Goal: Information Seeking & Learning: Learn about a topic

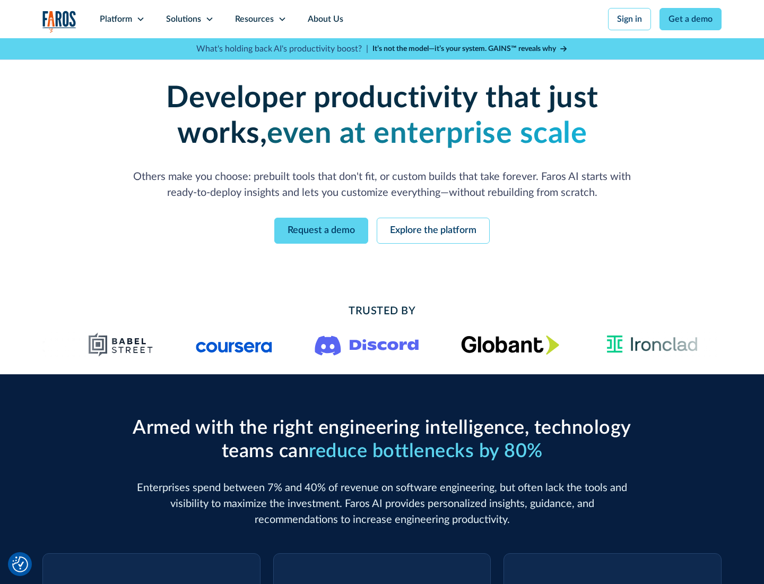
click at [140, 19] on icon at bounding box center [140, 19] width 8 height 8
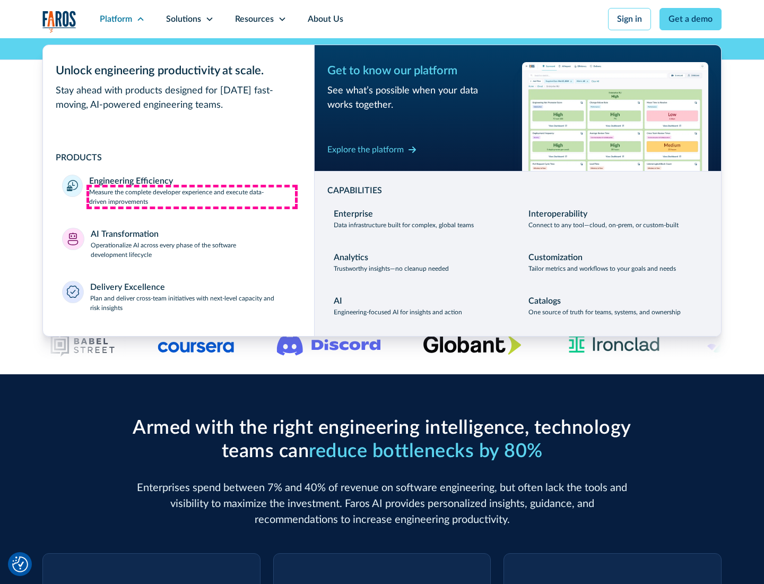
click at [192, 196] on p "Measure the complete developer experience and execute data-driven improvements" at bounding box center [192, 196] width 206 height 19
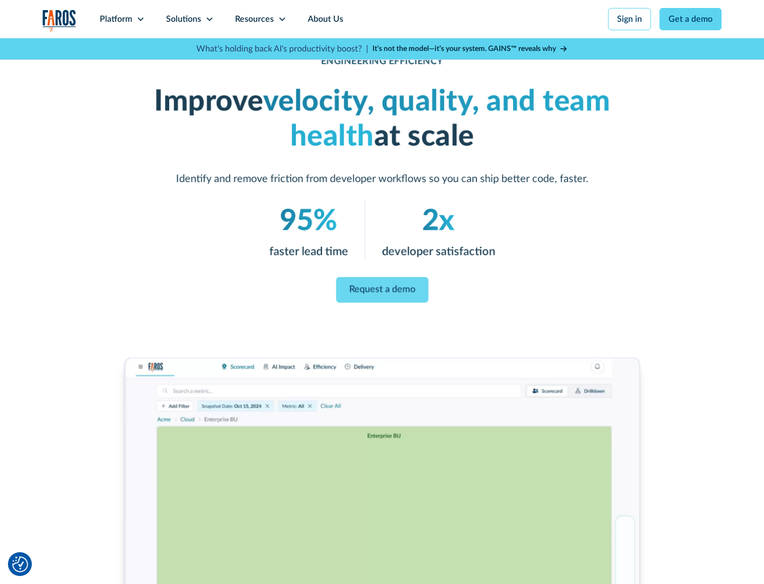
click at [382, 290] on link "Request a demo" at bounding box center [382, 289] width 92 height 25
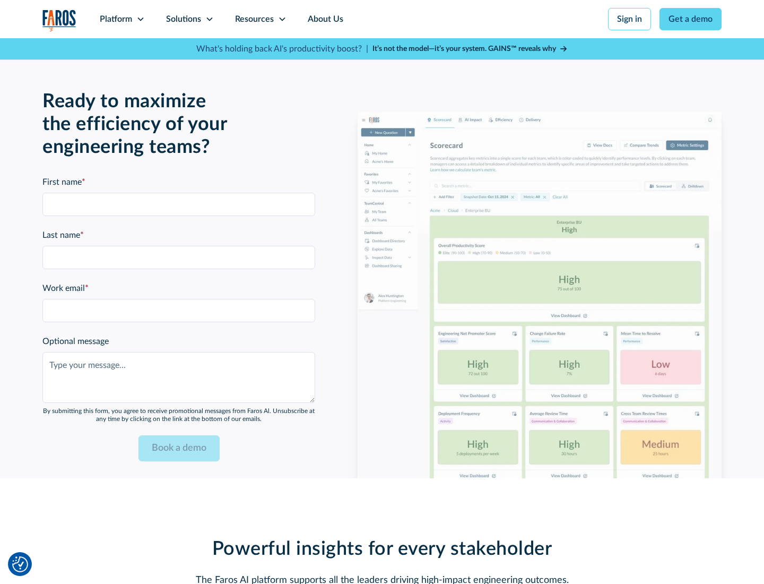
scroll to position [2376, 0]
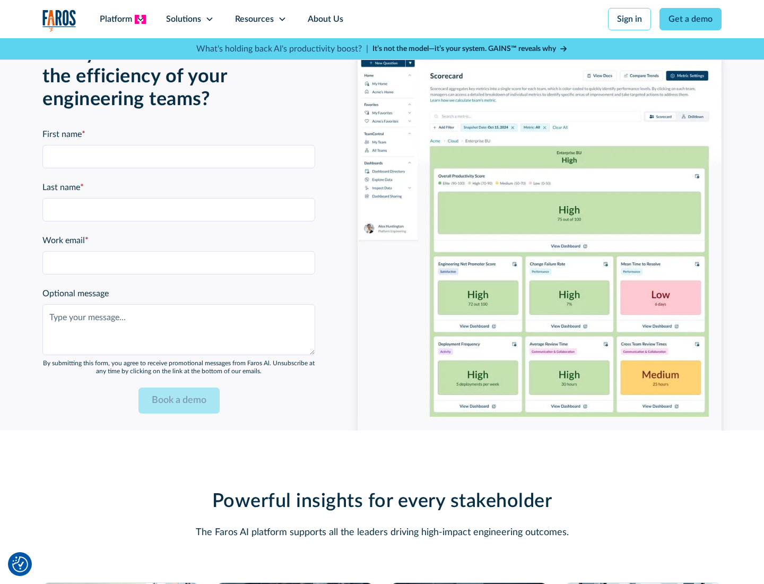
click at [140, 19] on icon at bounding box center [140, 19] width 8 height 8
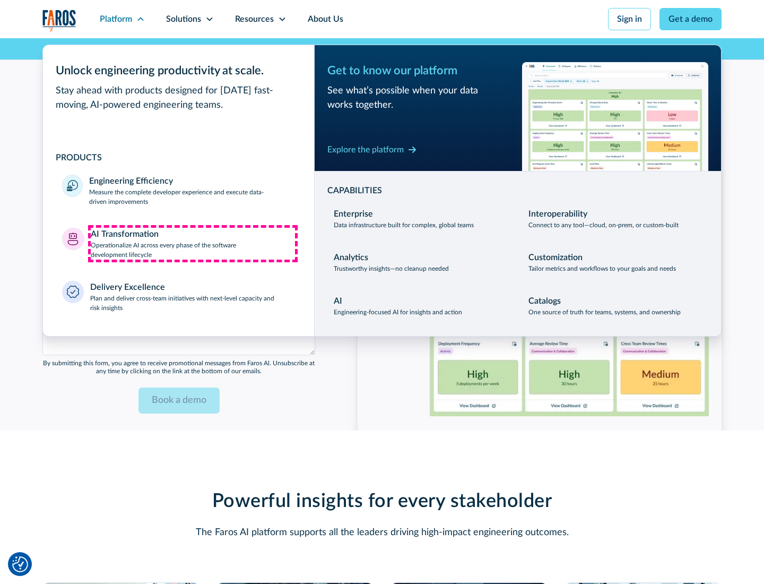
click at [193, 243] on p "Operationalize AI across every phase of the software development lifecycle" at bounding box center [193, 249] width 205 height 19
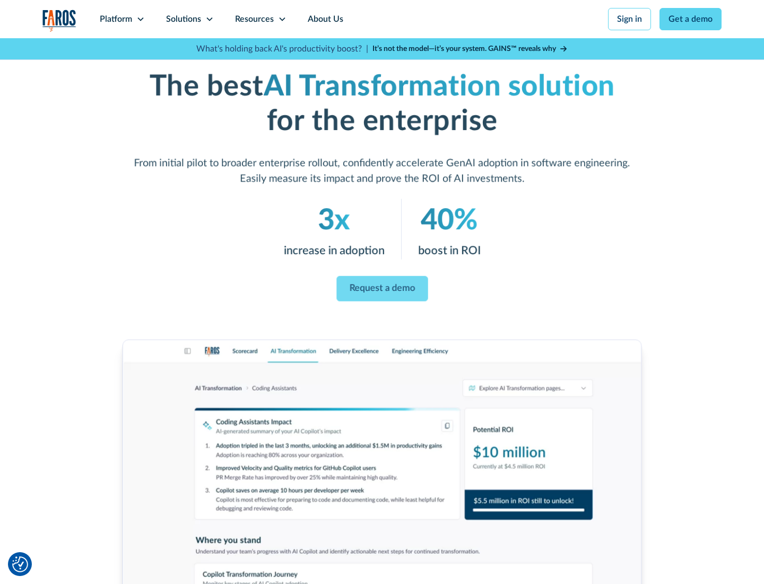
click at [382, 288] on link "Request a demo" at bounding box center [381, 288] width 91 height 25
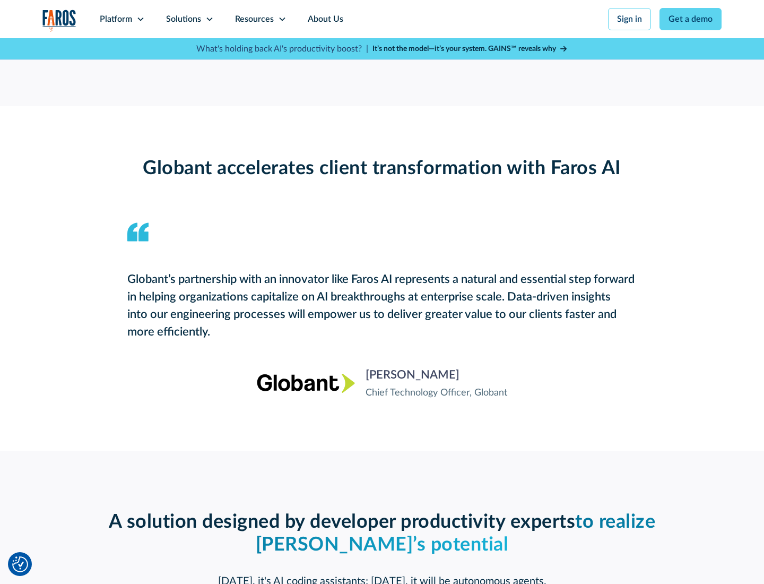
click at [122, 19] on div "Platform" at bounding box center [116, 19] width 32 height 13
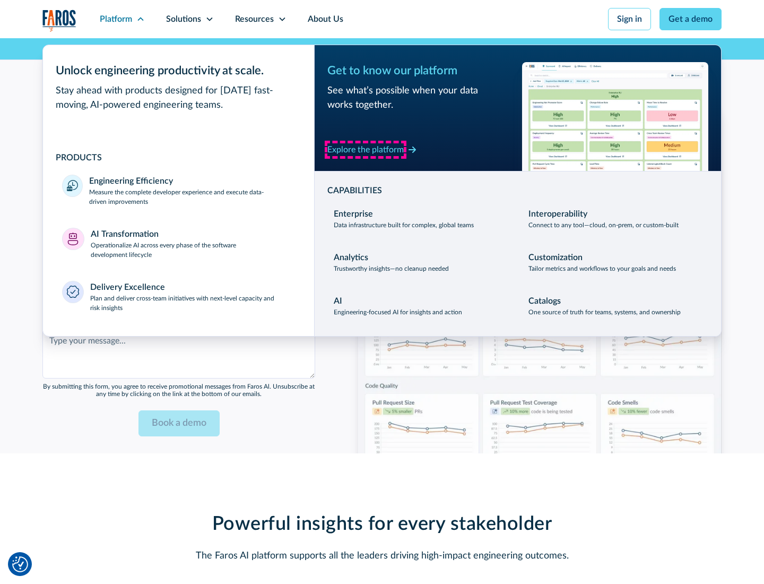
scroll to position [2583, 0]
click at [366, 149] on div "Explore the platform" at bounding box center [365, 149] width 76 height 13
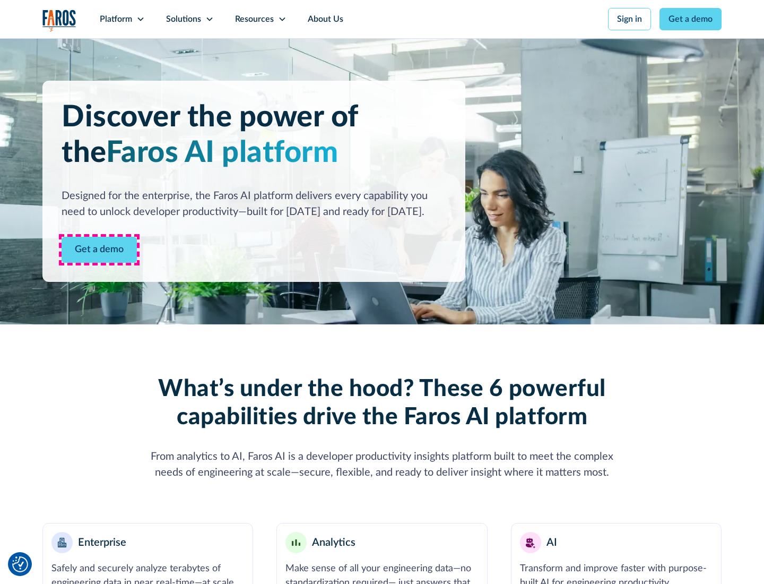
click at [99, 249] on link "Get a demo" at bounding box center [99, 250] width 75 height 26
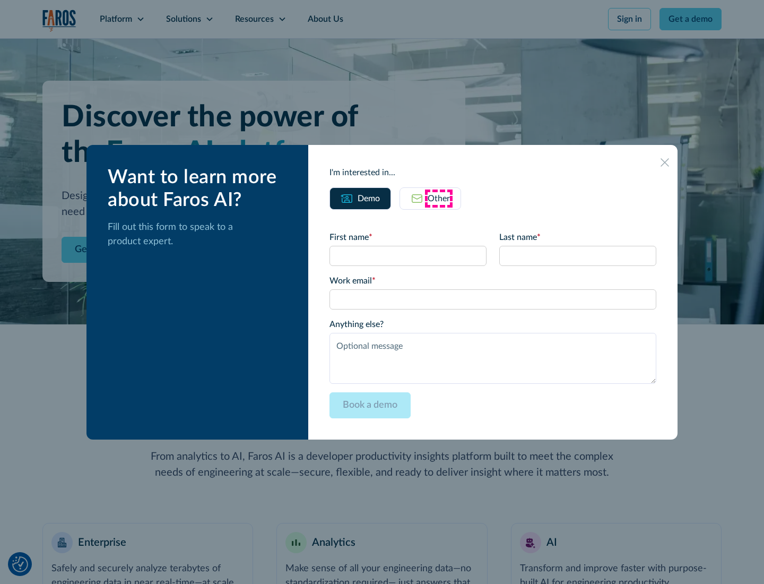
click at [439, 198] on div "Other" at bounding box center [439, 198] width 22 height 13
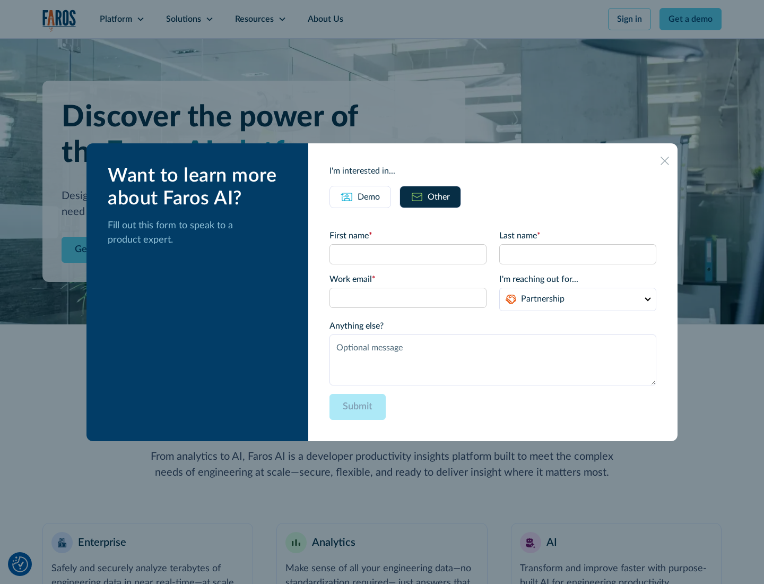
click at [369, 196] on div "Demo" at bounding box center [369, 197] width 22 height 13
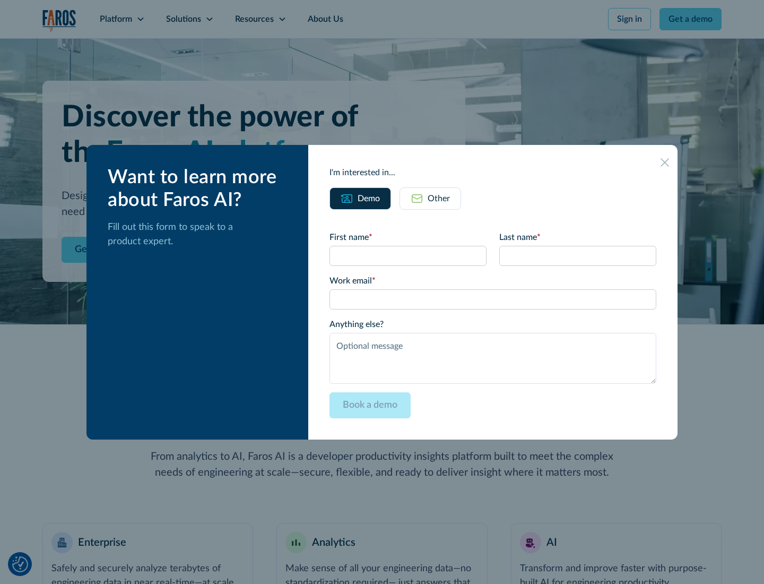
click at [665, 162] on icon at bounding box center [665, 162] width 8 height 8
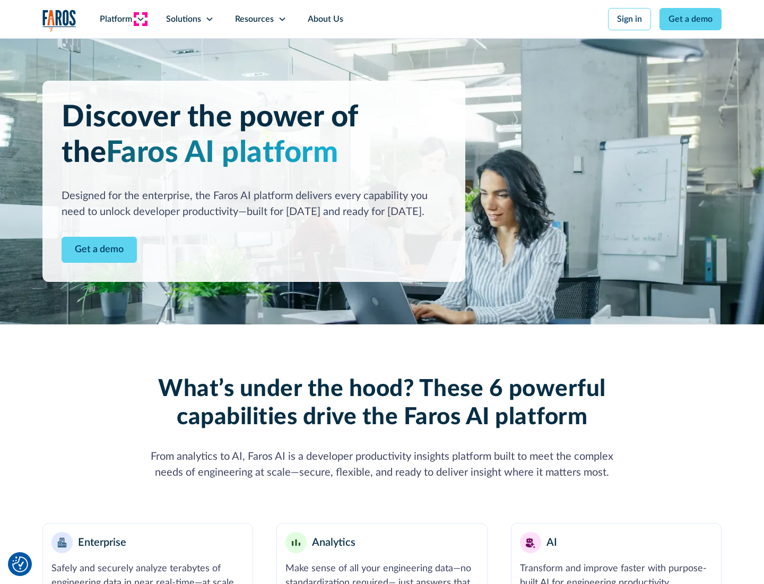
click at [140, 19] on icon at bounding box center [140, 19] width 8 height 8
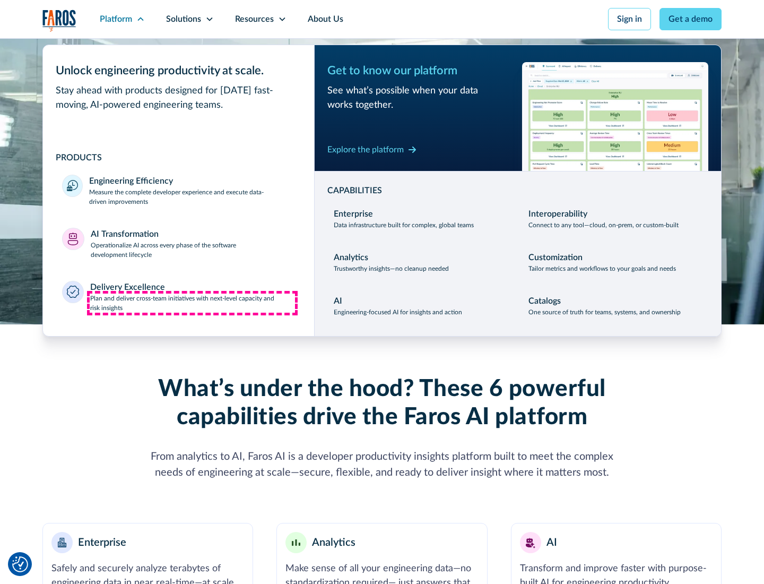
click at [192, 302] on p "Plan and deliver cross-team initiatives with next-level capacity and risk insig…" at bounding box center [192, 302] width 205 height 19
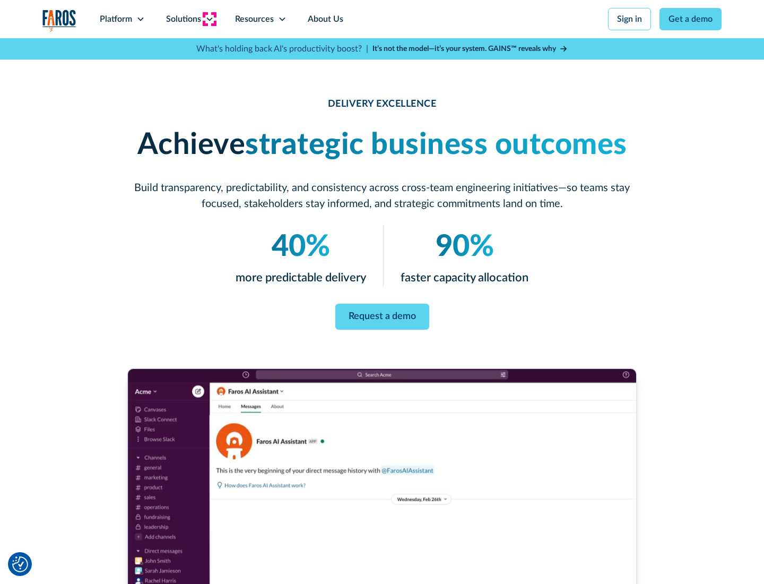
click at [209, 19] on icon at bounding box center [209, 19] width 8 height 8
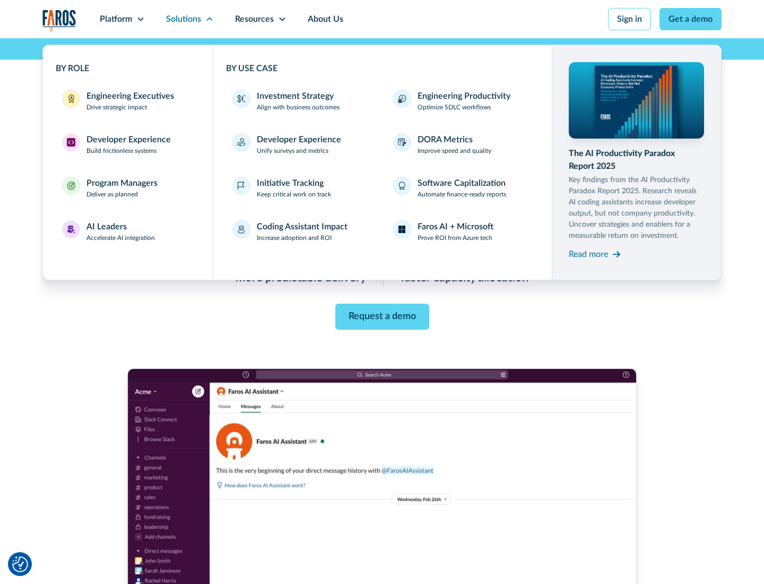
click at [127, 101] on div "Engineering Executives" at bounding box center [130, 96] width 88 height 13
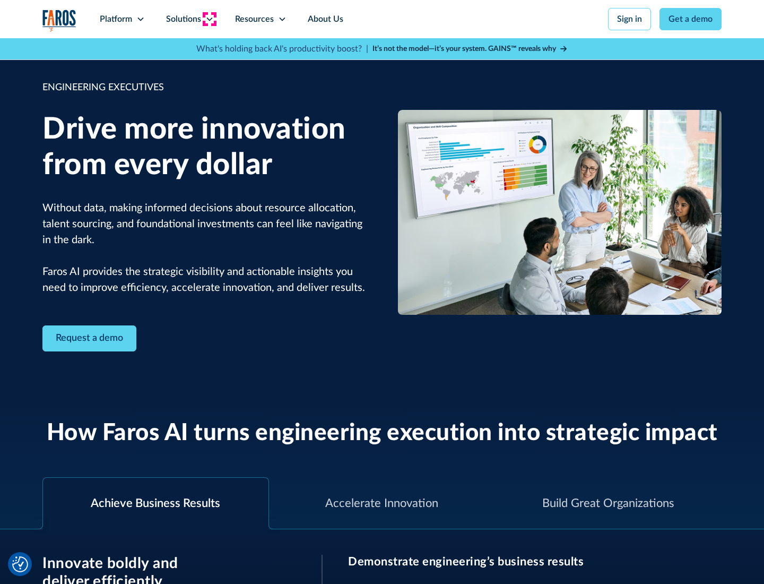
click at [209, 19] on icon at bounding box center [209, 19] width 8 height 8
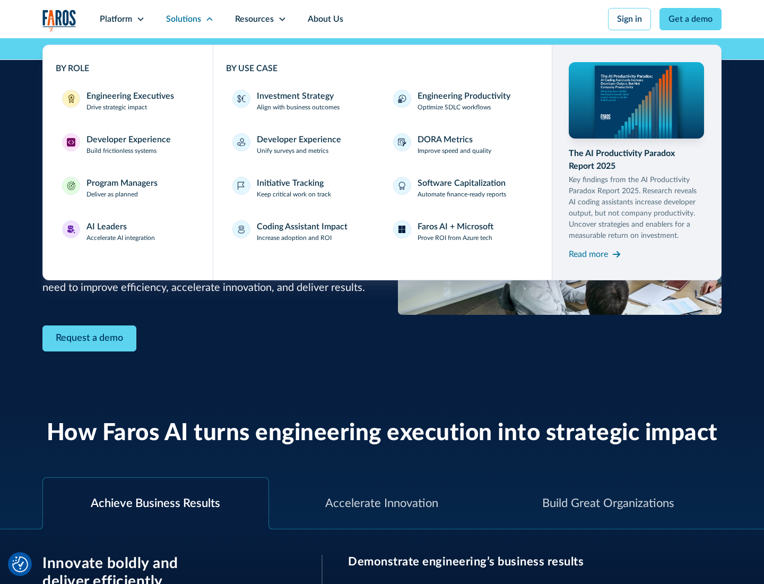
click at [127, 140] on div "Developer Experience" at bounding box center [128, 139] width 84 height 13
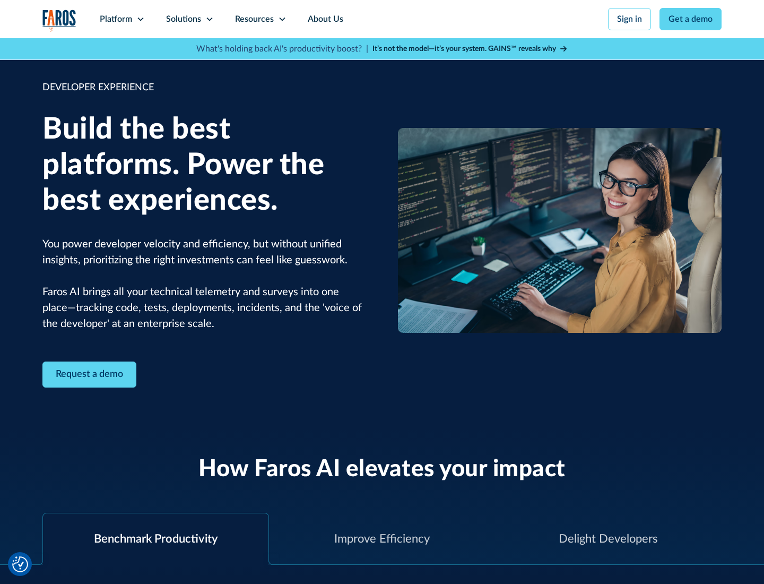
click at [189, 19] on div "Solutions" at bounding box center [183, 19] width 35 height 13
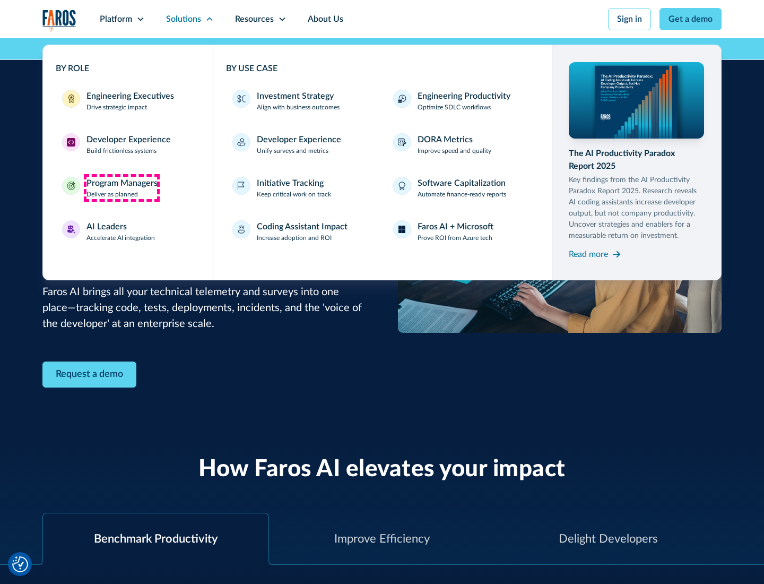
click at [122, 188] on div "Program Managers" at bounding box center [121, 183] width 71 height 13
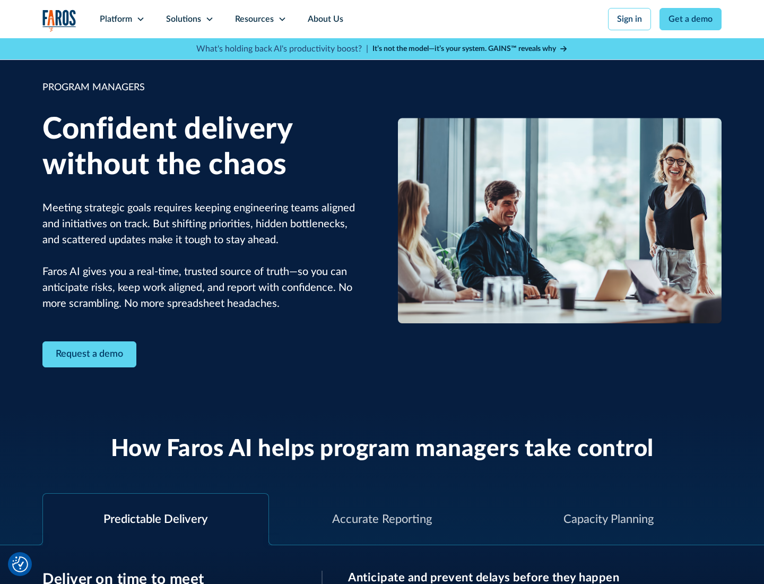
click at [209, 19] on icon at bounding box center [209, 19] width 8 height 8
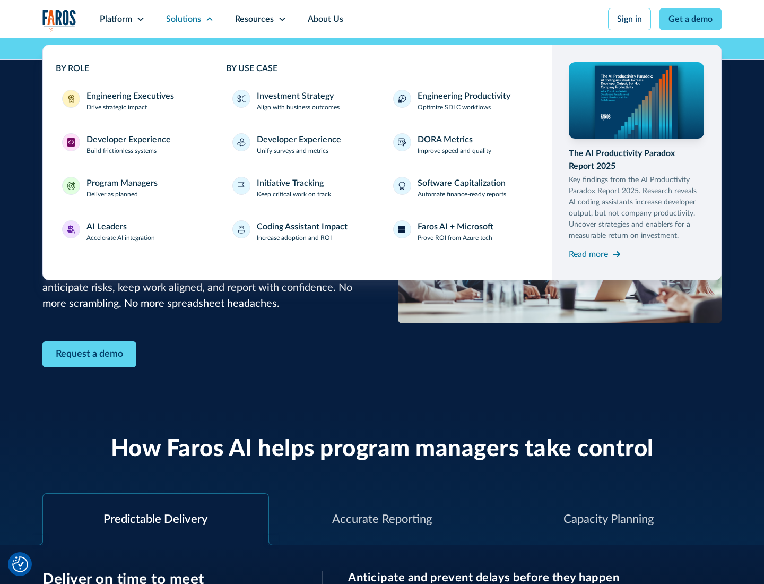
click at [121, 231] on div "AI Leaders" at bounding box center [106, 226] width 40 height 13
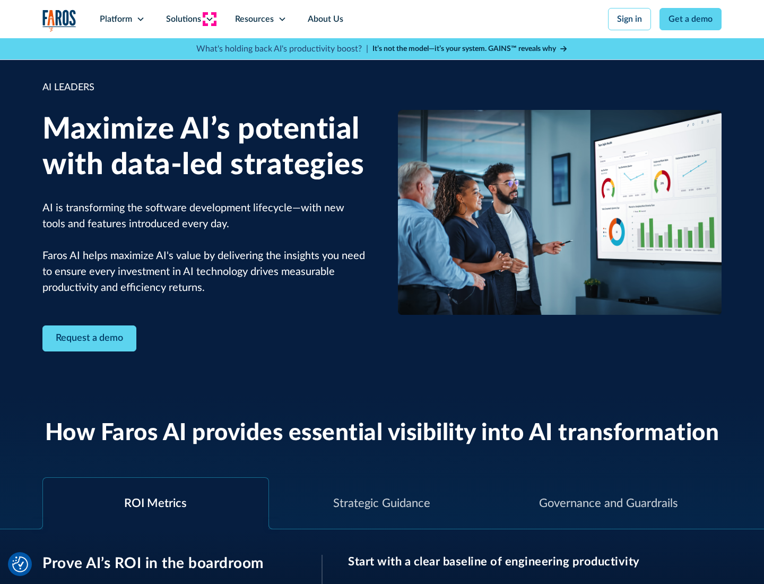
click at [209, 19] on icon at bounding box center [209, 19] width 8 height 8
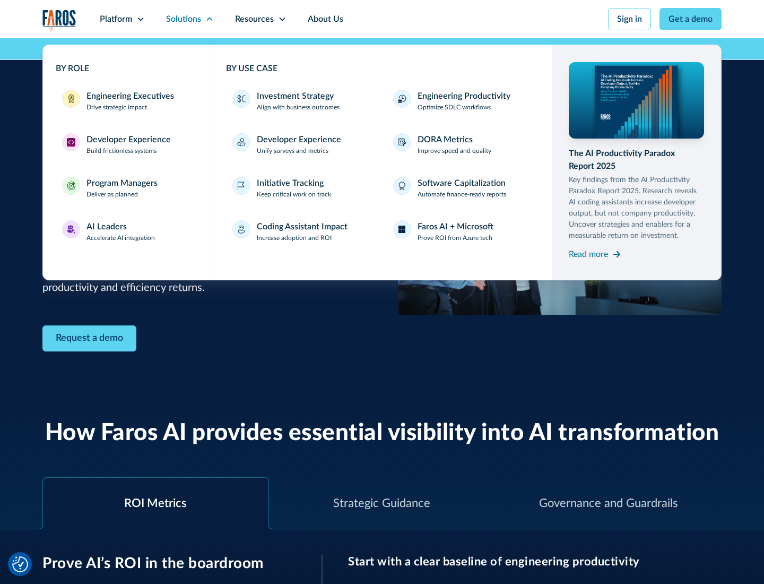
click at [294, 96] on div "Investment Strategy" at bounding box center [295, 96] width 77 height 13
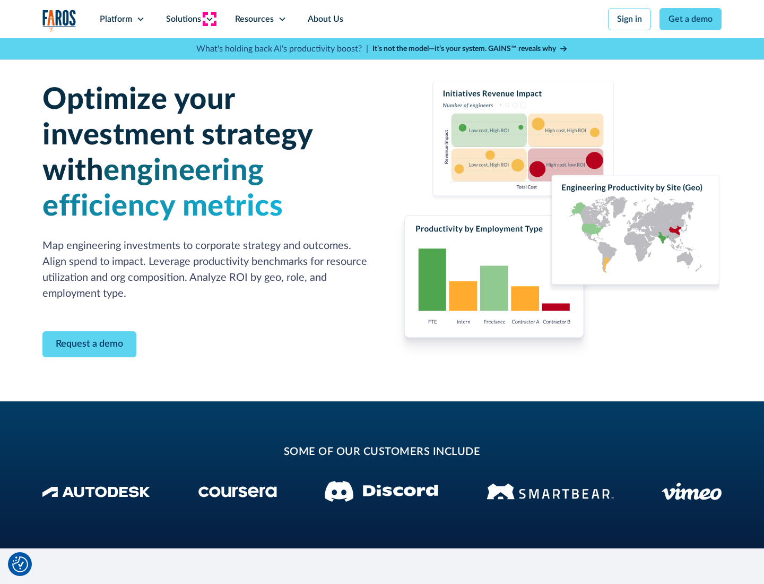
click at [209, 19] on icon at bounding box center [209, 19] width 8 height 8
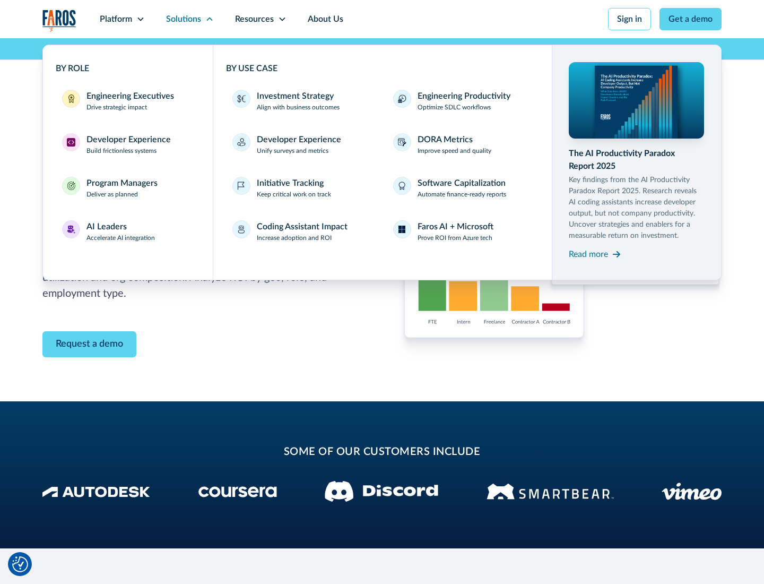
click at [455, 238] on p "Prove ROI from Azure tech" at bounding box center [455, 238] width 75 height 10
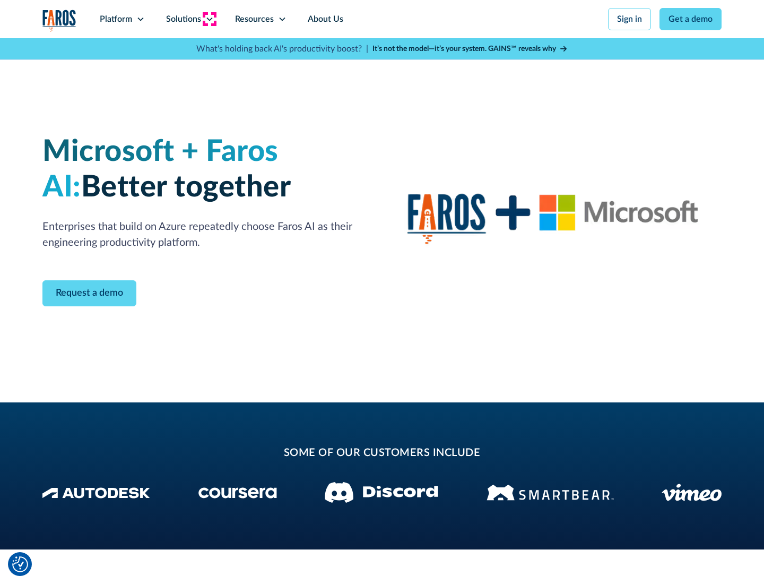
click at [209, 19] on icon at bounding box center [209, 19] width 8 height 8
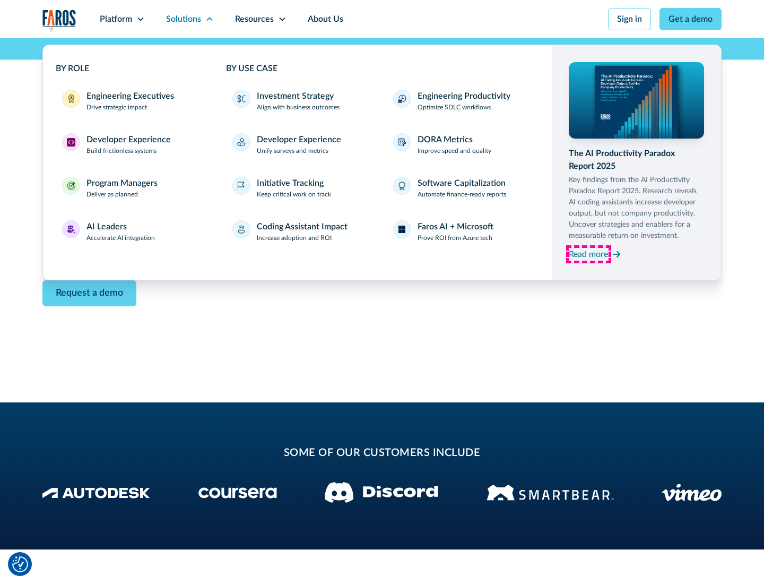
click at [588, 254] on div "Read more" at bounding box center [588, 254] width 39 height 13
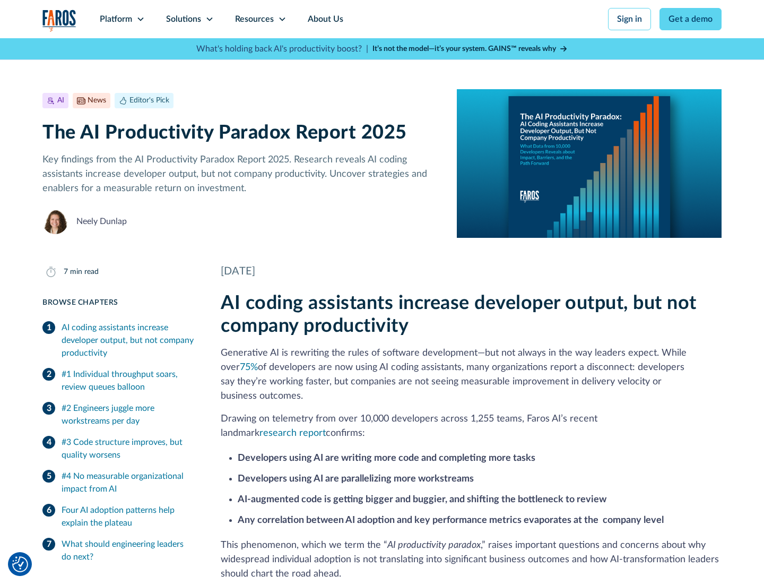
click at [281, 19] on icon at bounding box center [282, 19] width 8 height 8
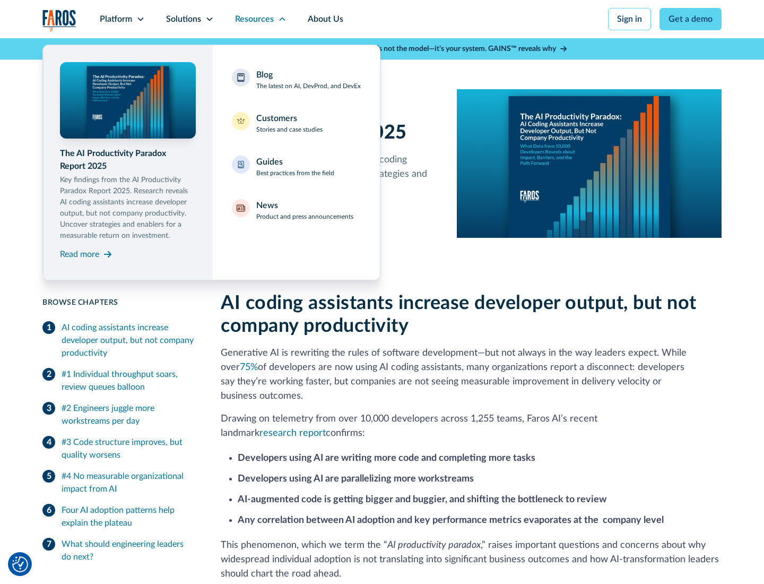
click at [308, 80] on div "Blog The latest on AI, DevProd, and DevEx" at bounding box center [308, 79] width 105 height 22
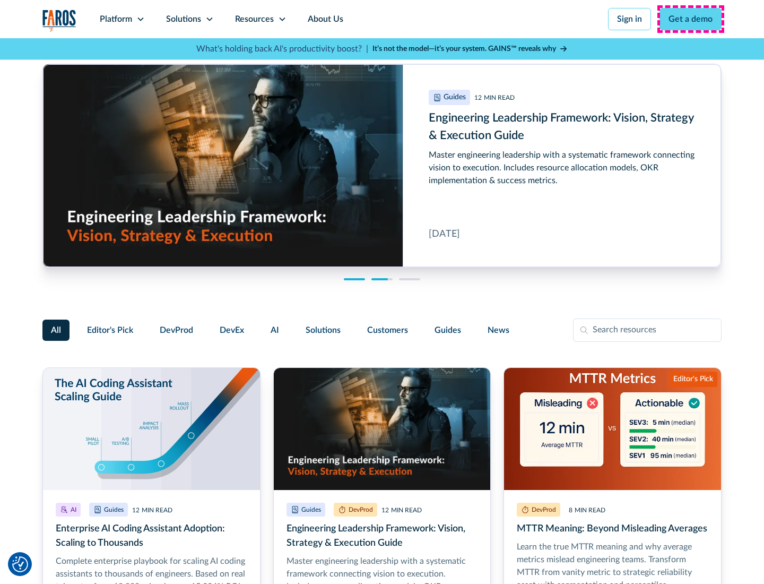
click at [691, 19] on link "Get a demo" at bounding box center [691, 19] width 62 height 22
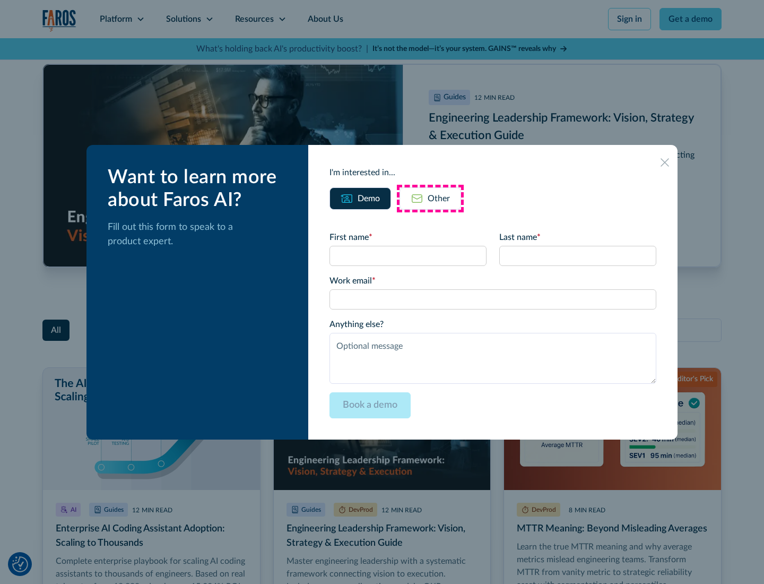
click at [430, 198] on div "Other" at bounding box center [439, 198] width 22 height 13
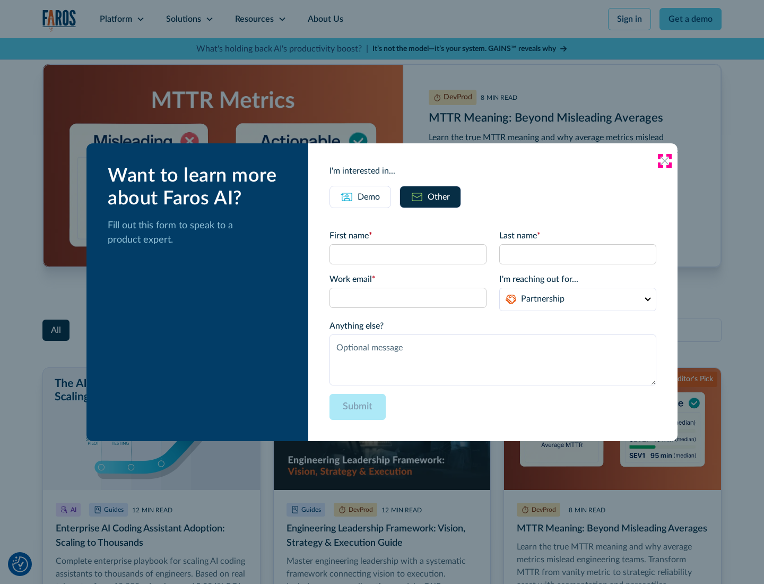
click at [665, 160] on icon at bounding box center [665, 161] width 8 height 8
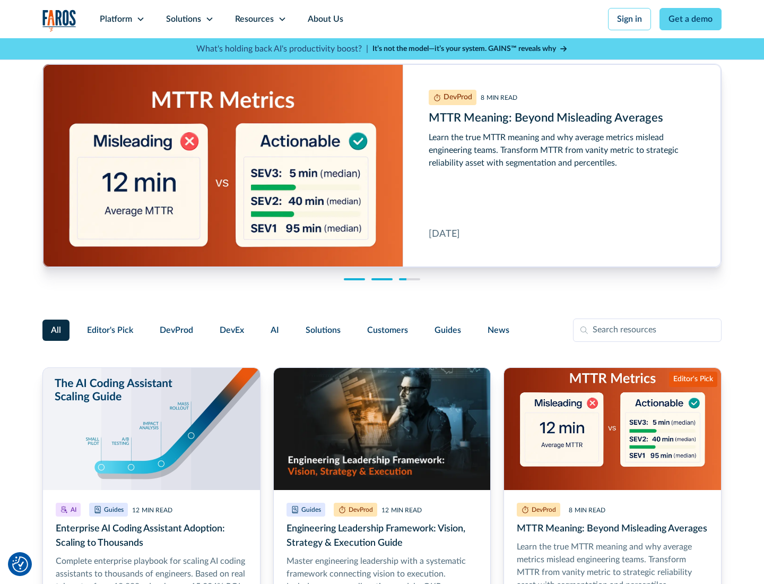
click at [324, 19] on link "About Us" at bounding box center [325, 19] width 57 height 38
